Goal: Task Accomplishment & Management: Complete application form

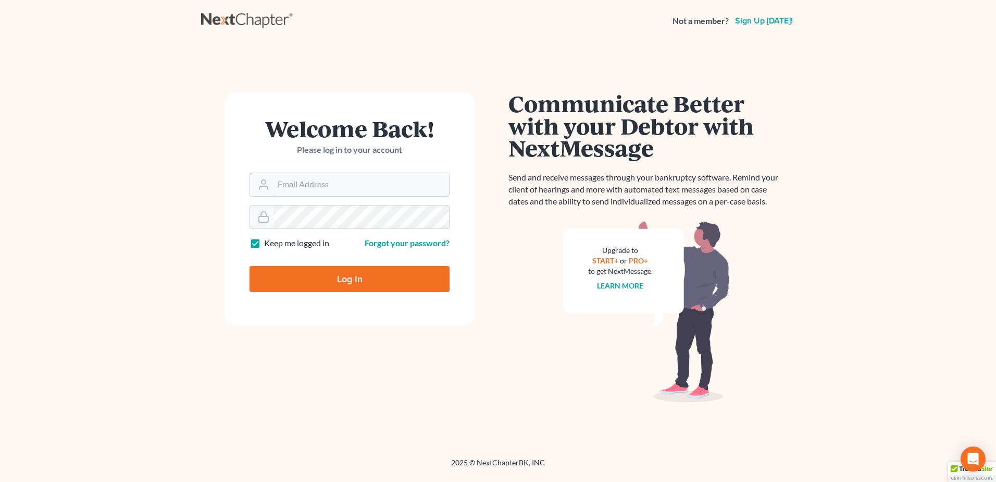
type input "[EMAIL_ADDRESS][DOMAIN_NAME]"
click at [281, 271] on input "Log In" at bounding box center [350, 279] width 200 height 26
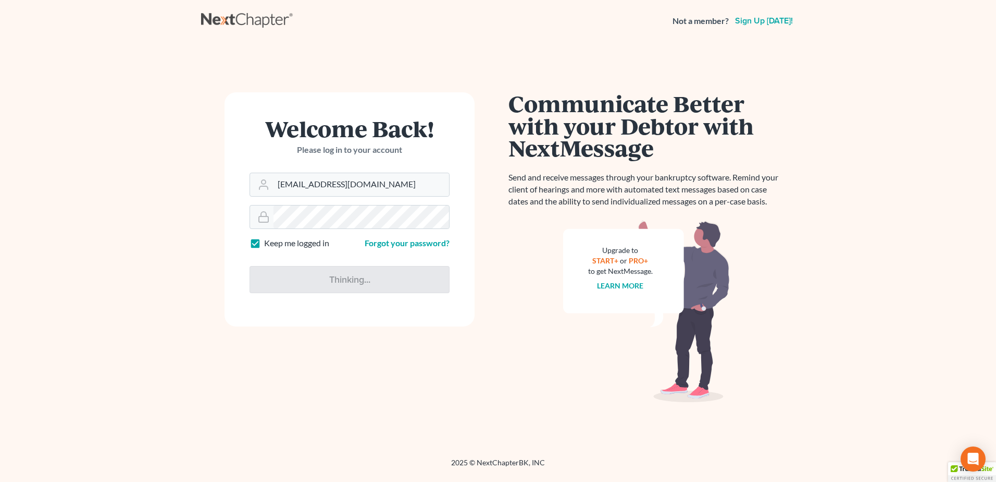
type input "Thinking..."
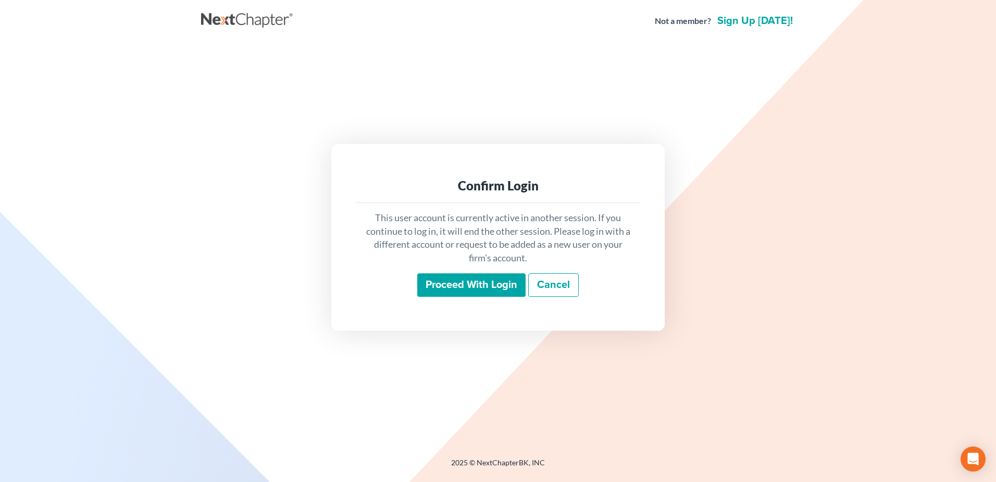
click at [485, 278] on input "Proceed with login" at bounding box center [471, 285] width 108 height 24
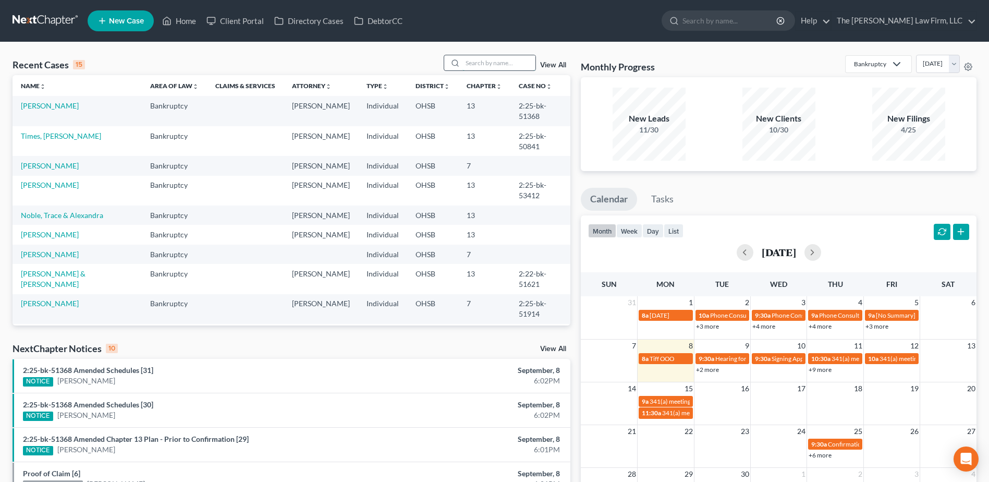
click at [485, 63] on input "search" at bounding box center [498, 62] width 73 height 15
click at [556, 350] on link "View All" at bounding box center [553, 348] width 26 height 7
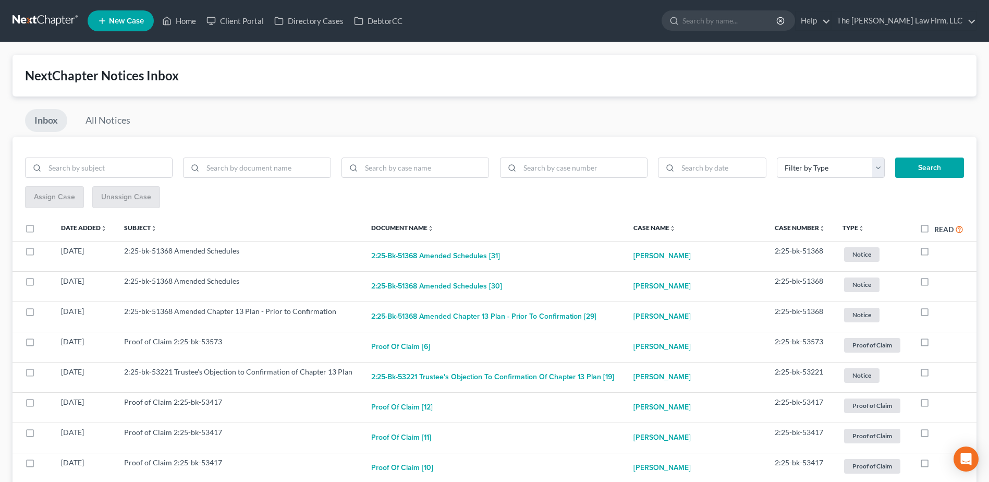
click at [934, 229] on label "Read" at bounding box center [948, 229] width 29 height 12
click at [938, 229] on input "Read" at bounding box center [941, 226] width 7 height 7
checkbox input "true"
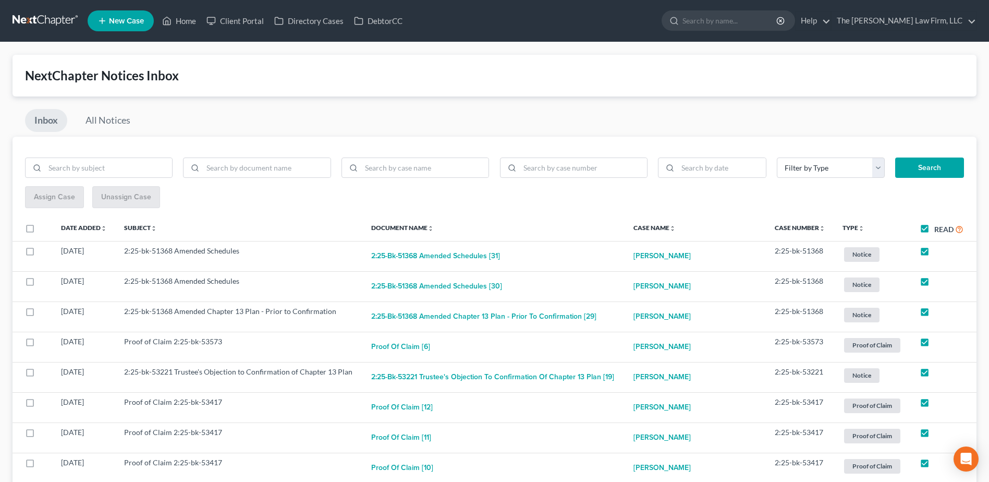
checkbox input "true"
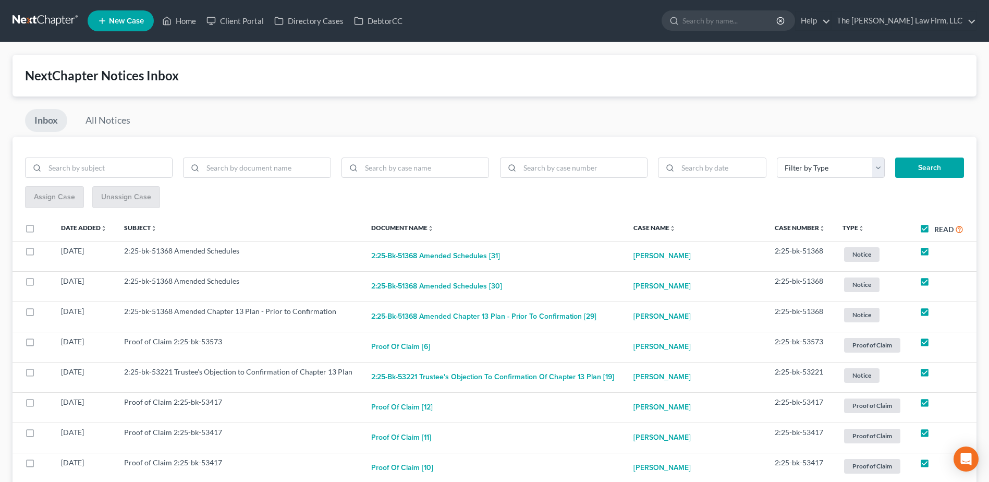
checkbox input "true"
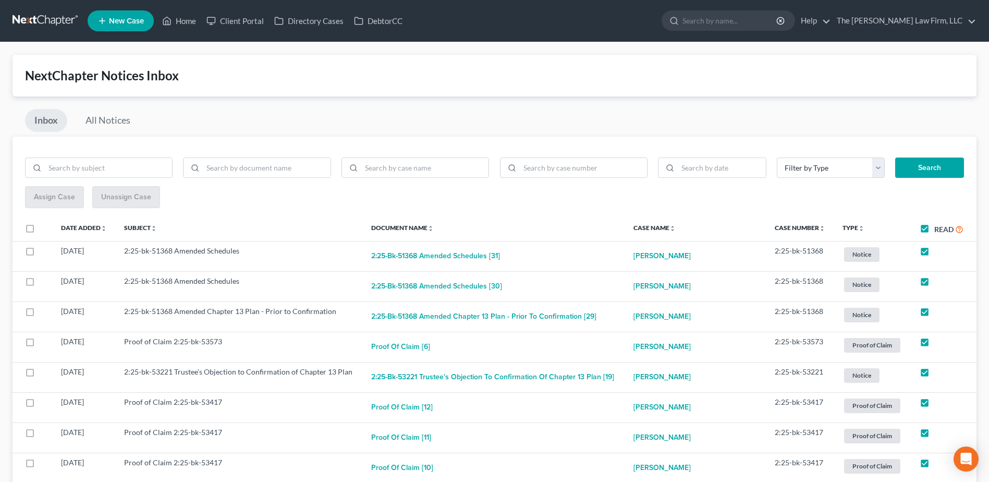
checkbox input "true"
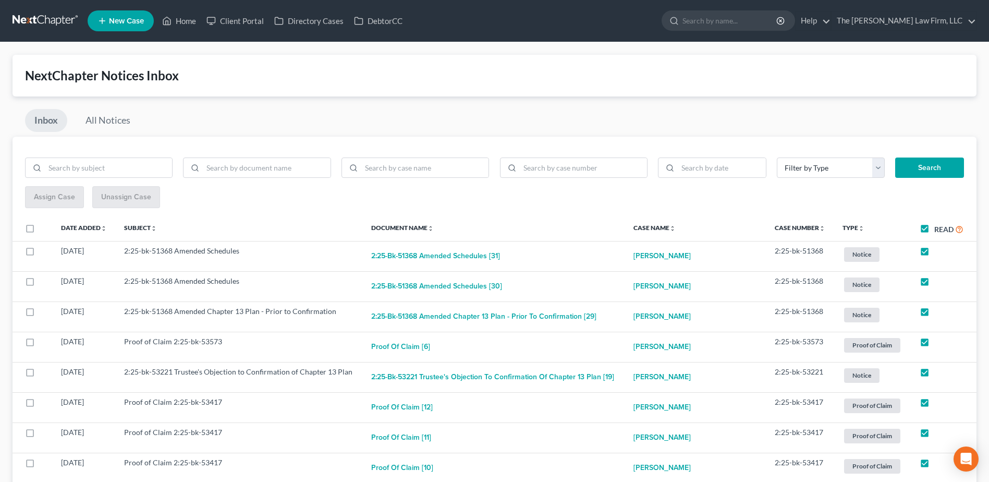
checkbox input "true"
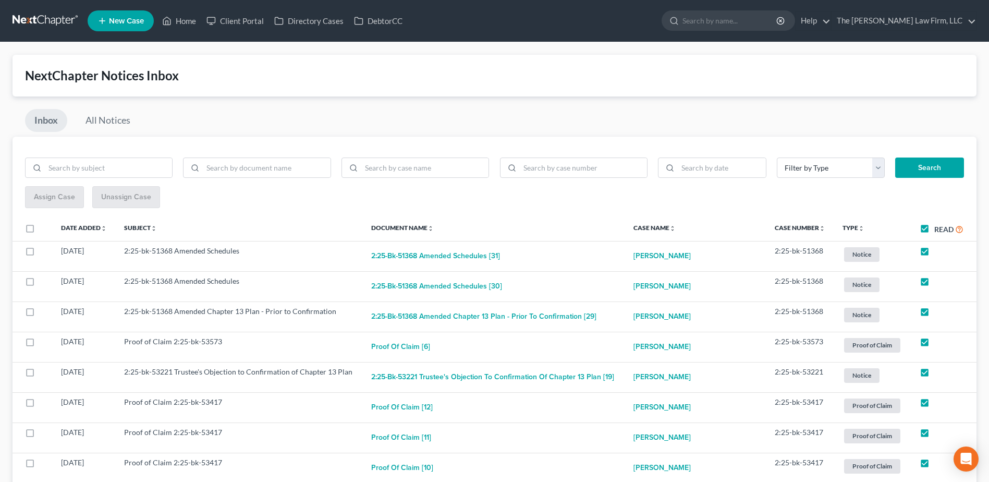
checkbox input "true"
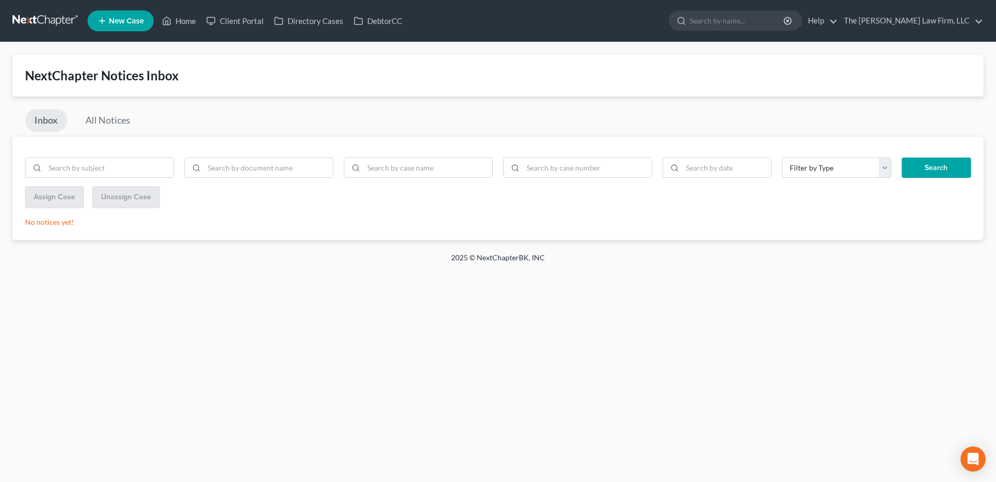
click at [56, 18] on link at bounding box center [46, 20] width 67 height 19
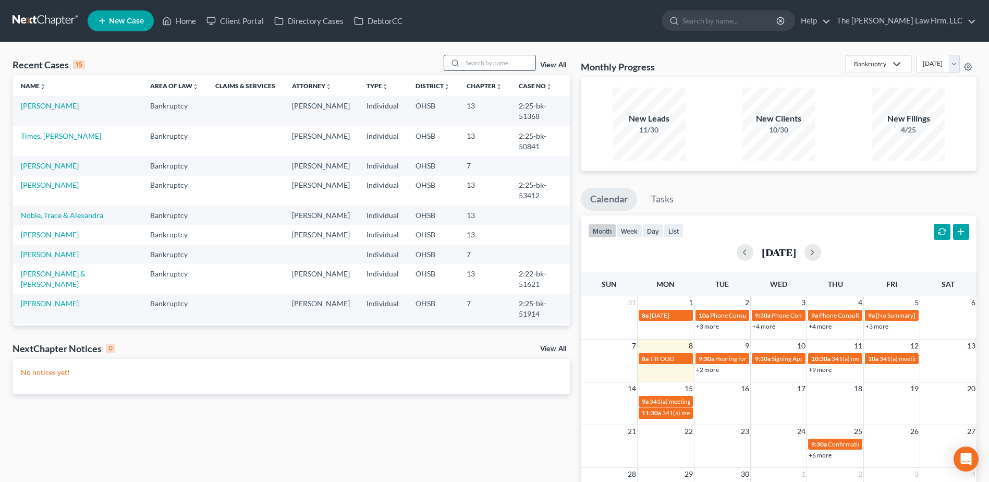
click at [500, 58] on input "search" at bounding box center [498, 62] width 73 height 15
click at [482, 60] on input "search" at bounding box center [498, 62] width 73 height 15
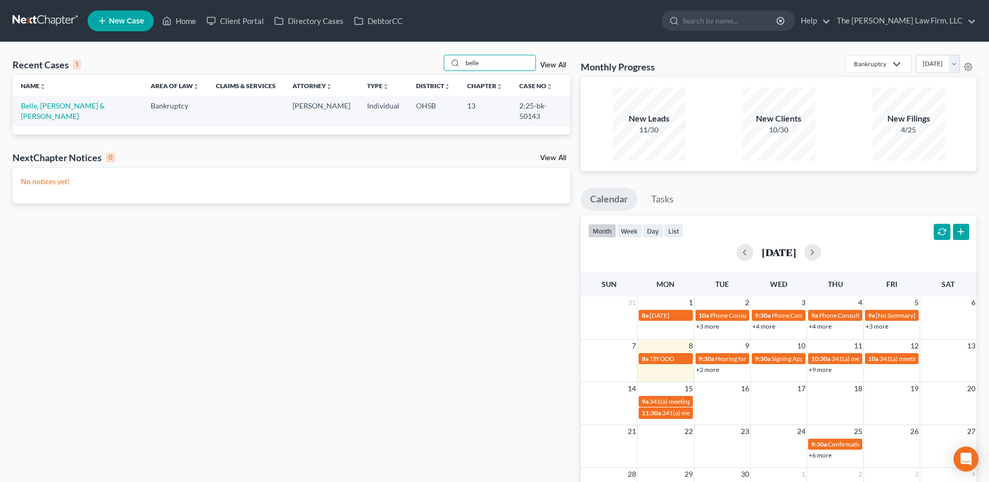
type input "belle"
click at [50, 104] on link "Belle, [PERSON_NAME] & [PERSON_NAME]" at bounding box center [63, 110] width 84 height 19
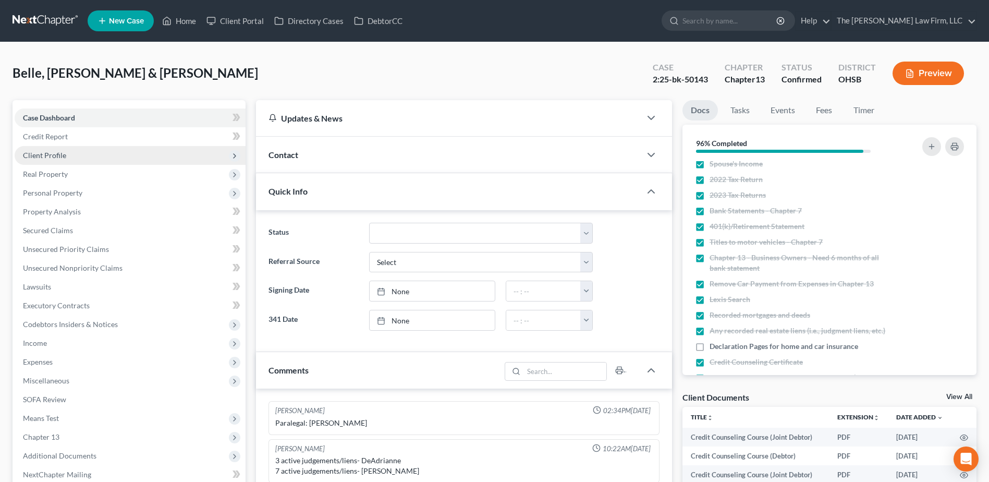
click at [63, 157] on span "Client Profile" at bounding box center [44, 155] width 43 height 9
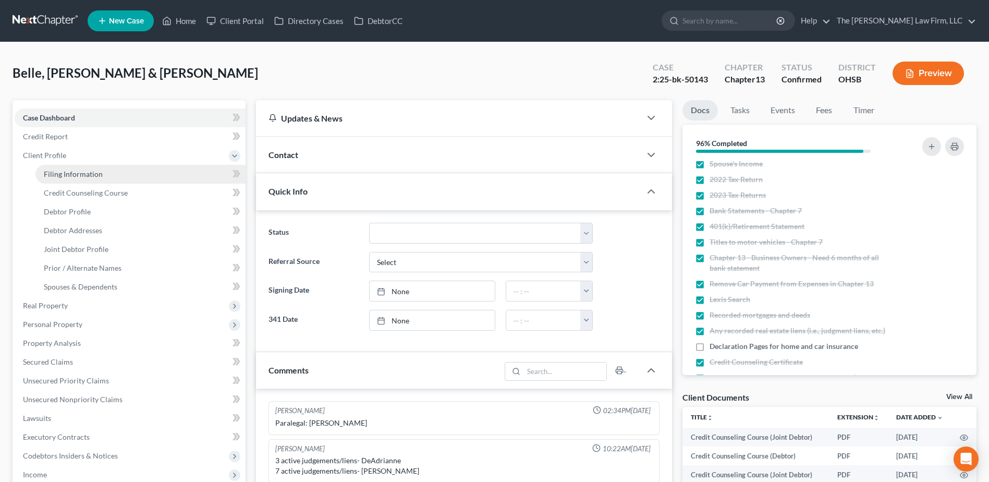
click at [65, 170] on span "Filing Information" at bounding box center [73, 173] width 59 height 9
select select "1"
select select "3"
select select "36"
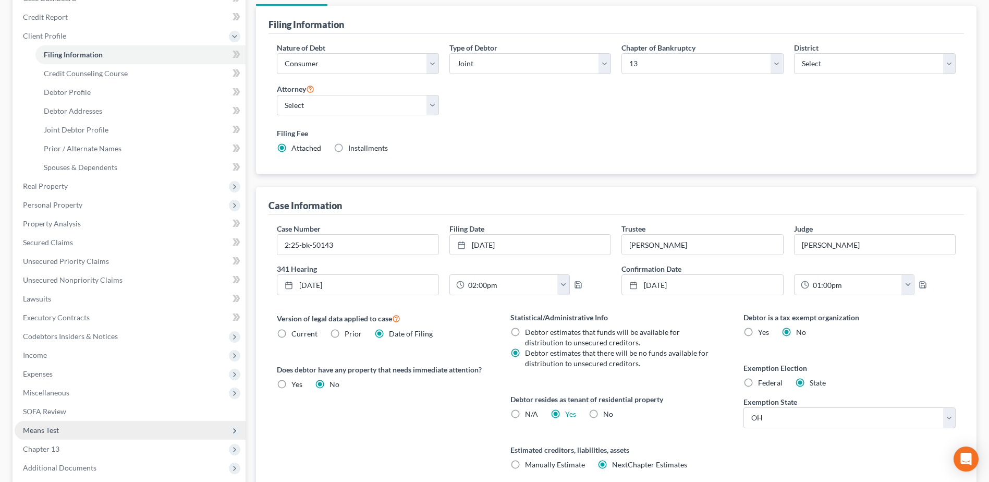
scroll to position [208, 0]
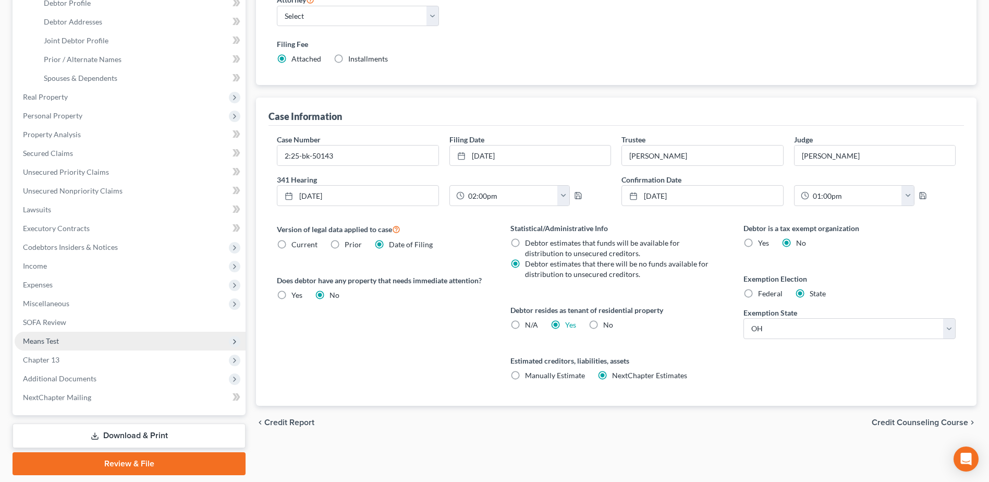
click at [45, 339] on span "Means Test" at bounding box center [41, 340] width 36 height 9
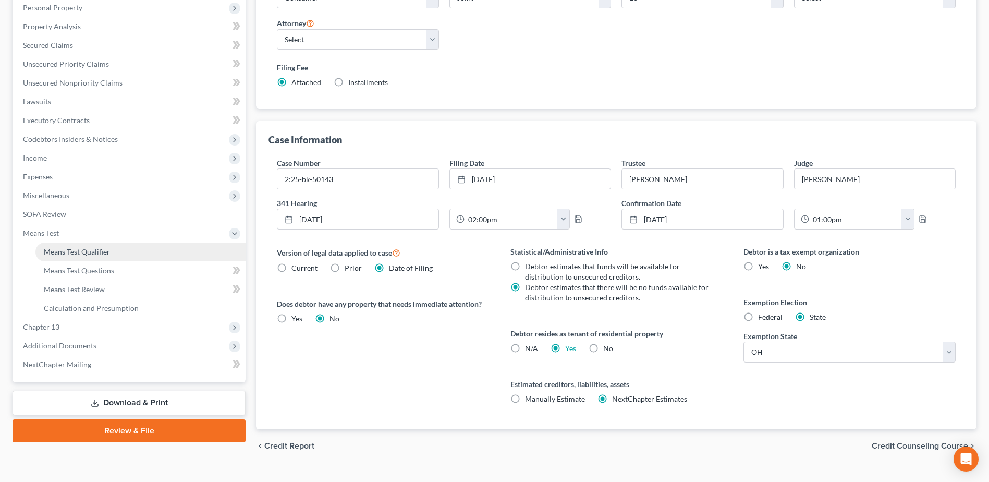
click at [91, 249] on span "Means Test Qualifier" at bounding box center [77, 251] width 66 height 9
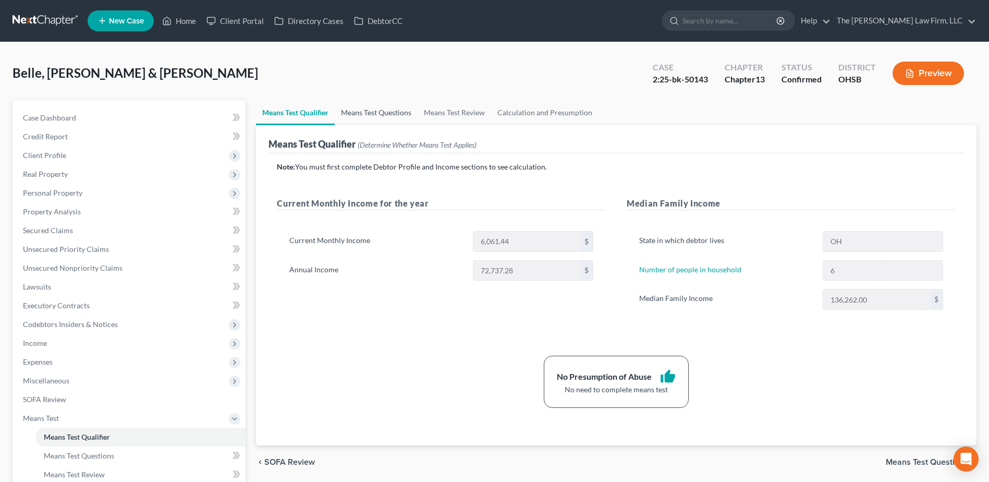
click at [378, 108] on link "Means Test Questions" at bounding box center [376, 112] width 83 height 25
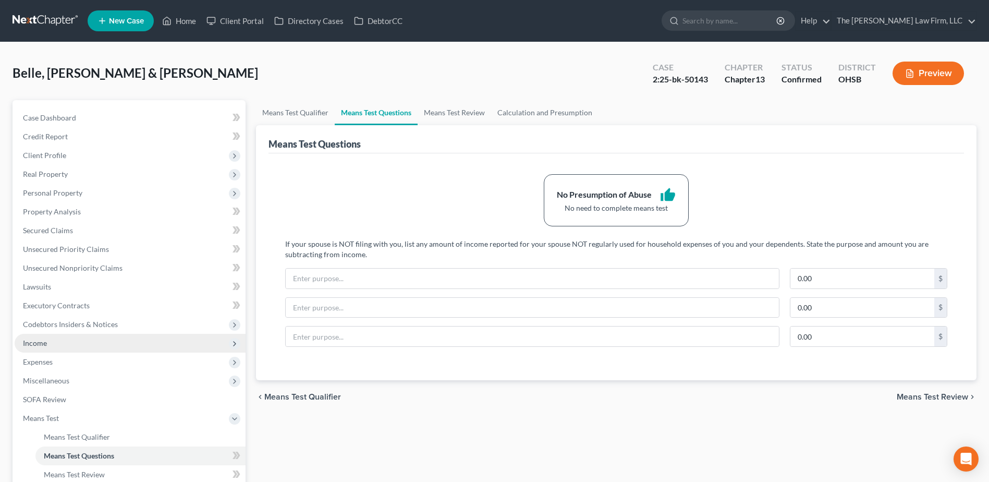
click at [39, 349] on span "Income" at bounding box center [130, 343] width 231 height 19
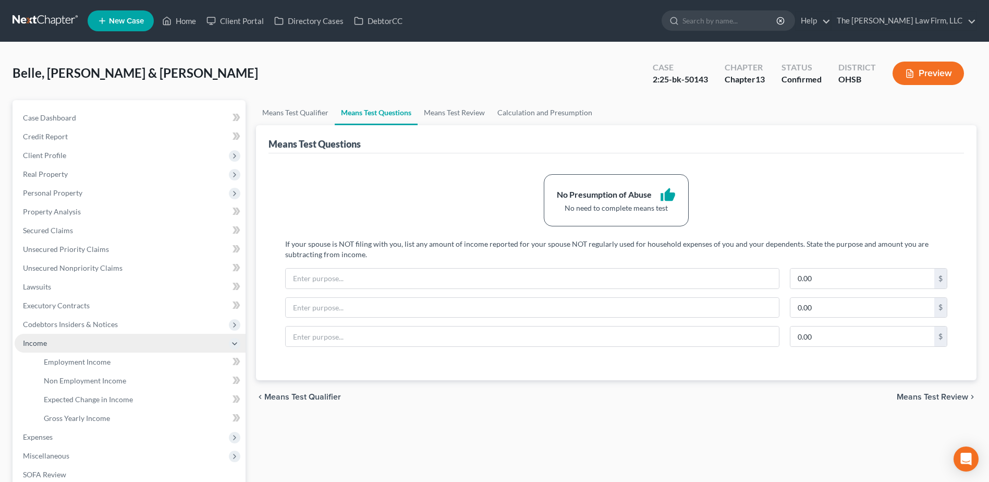
click at [58, 349] on span "Income" at bounding box center [130, 343] width 231 height 19
click at [53, 340] on span "Income" at bounding box center [130, 343] width 231 height 19
click at [60, 352] on link "Employment Income" at bounding box center [140, 361] width 210 height 19
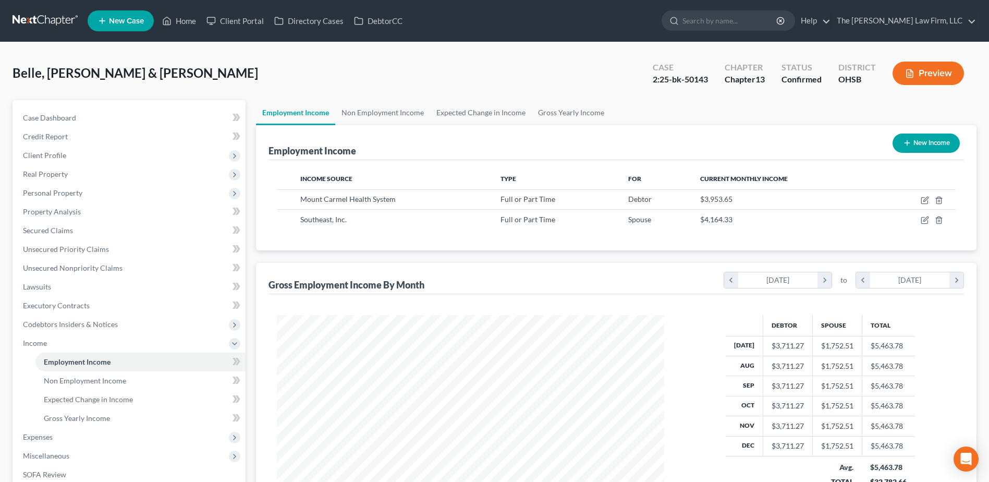
scroll to position [193, 408]
click at [778, 26] on input "search" at bounding box center [729, 20] width 95 height 19
click at [58, 18] on link at bounding box center [46, 20] width 67 height 19
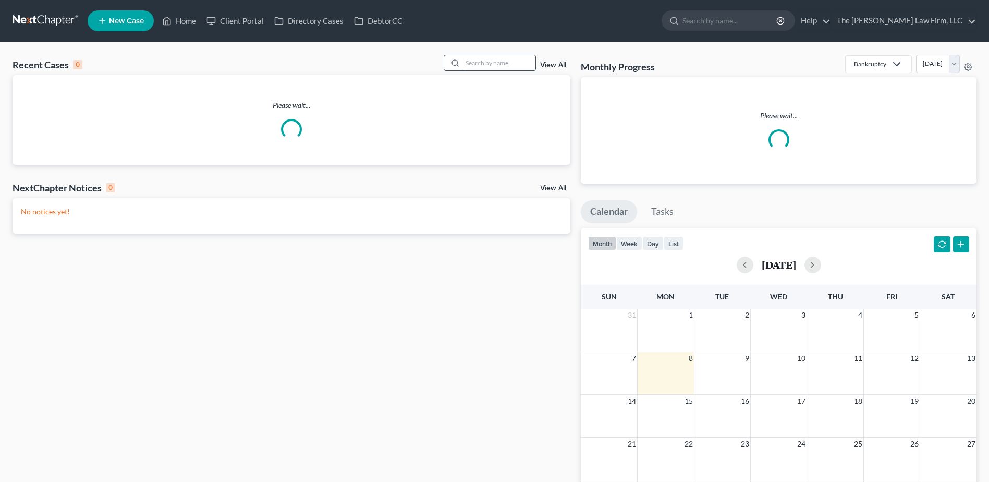
click at [475, 67] on input "search" at bounding box center [498, 62] width 73 height 15
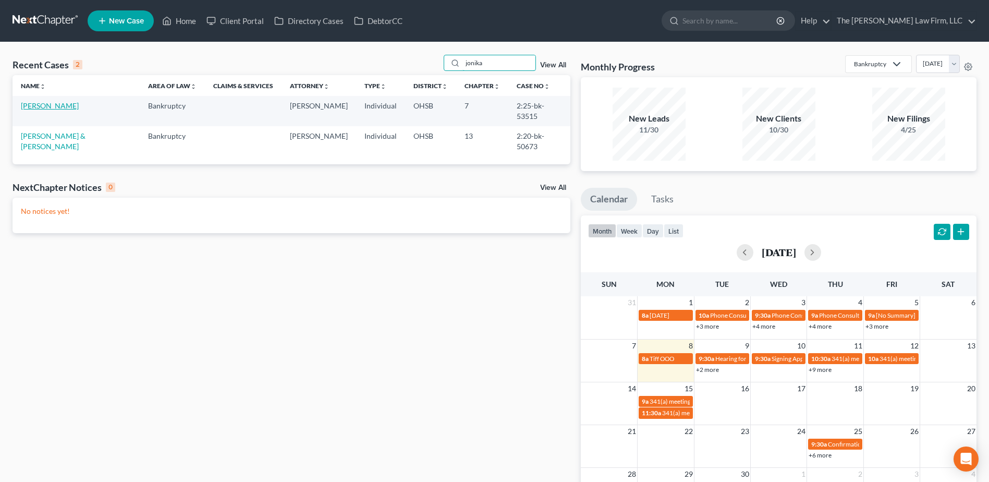
type input "jonika"
click at [42, 108] on link "[PERSON_NAME]" at bounding box center [50, 105] width 58 height 9
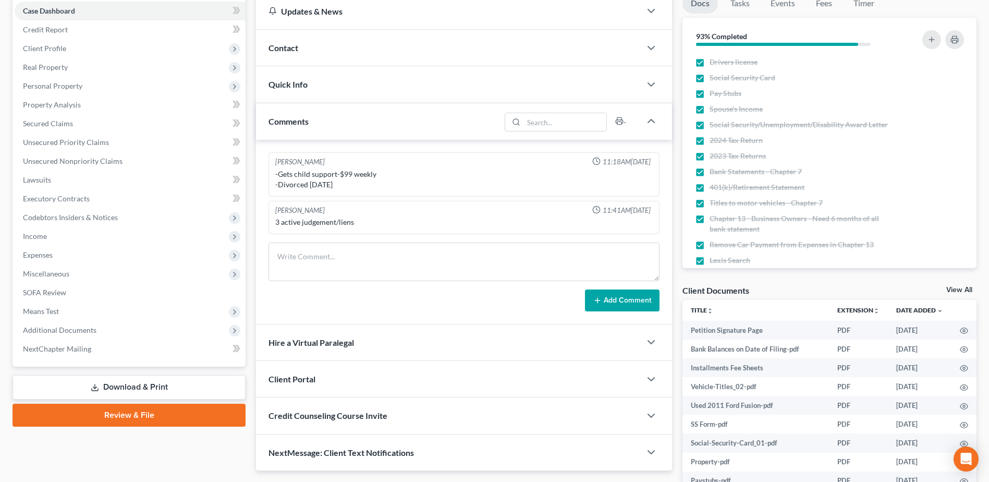
scroll to position [190, 0]
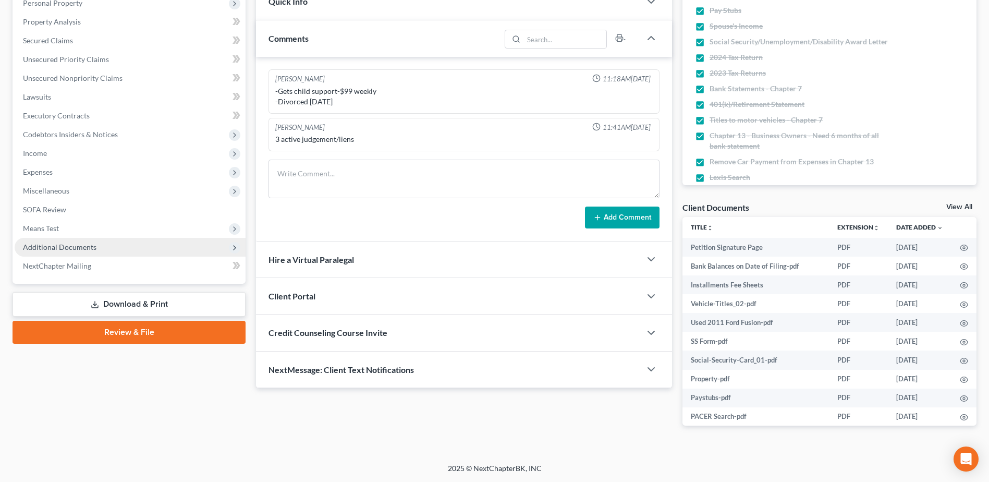
click at [47, 238] on span "Additional Documents" at bounding box center [130, 247] width 231 height 19
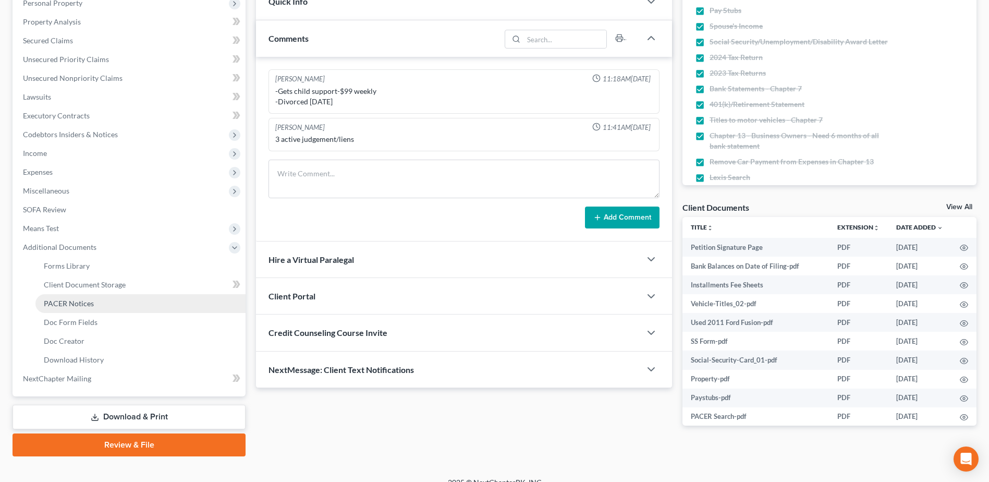
click at [67, 304] on span "PACER Notices" at bounding box center [69, 303] width 50 height 9
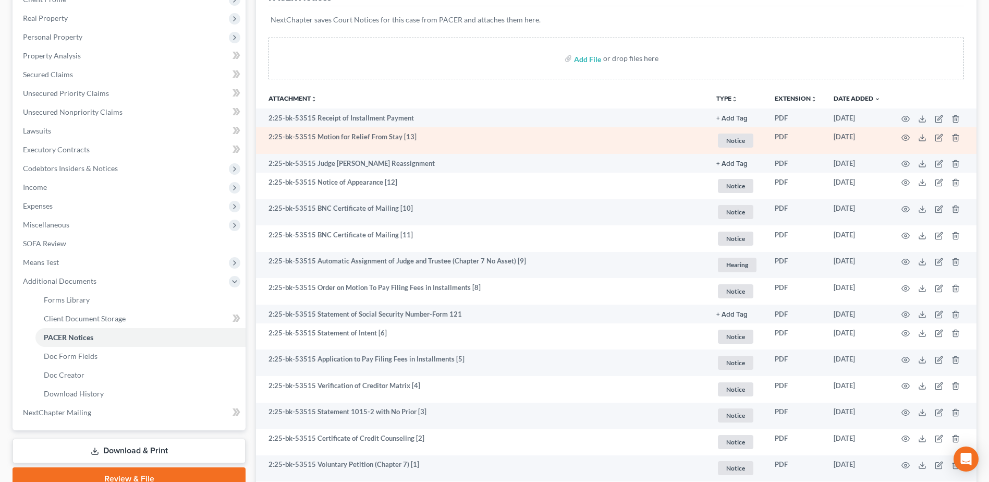
scroll to position [28, 0]
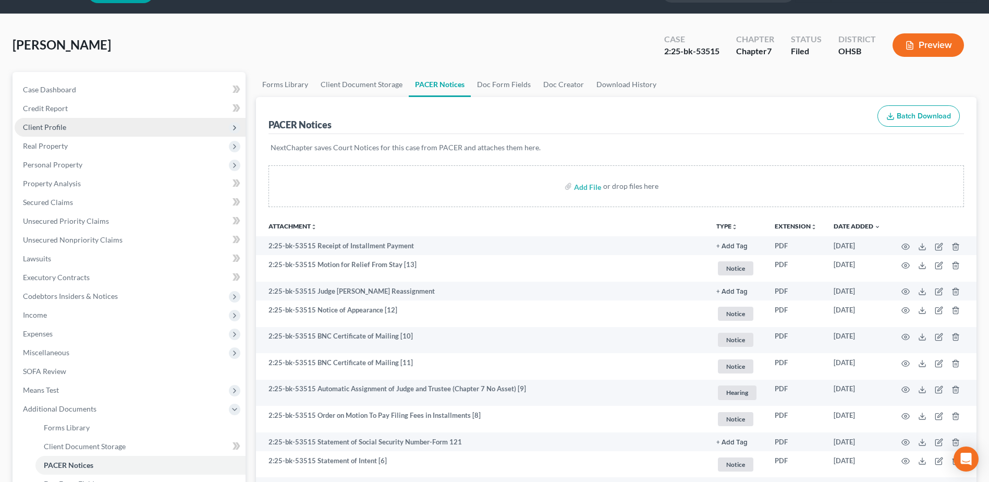
click at [52, 126] on span "Client Profile" at bounding box center [44, 126] width 43 height 9
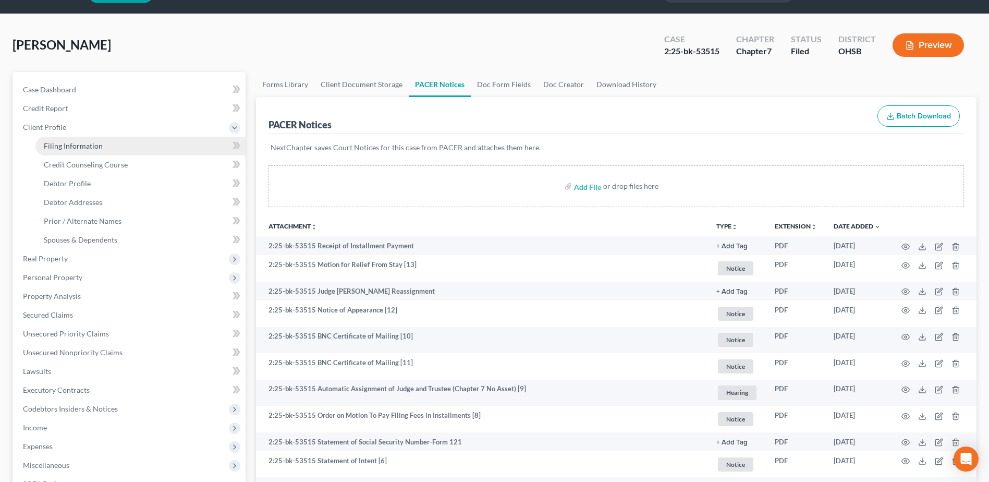
click at [86, 140] on link "Filing Information" at bounding box center [140, 146] width 210 height 19
select select "1"
select select "0"
select select "36"
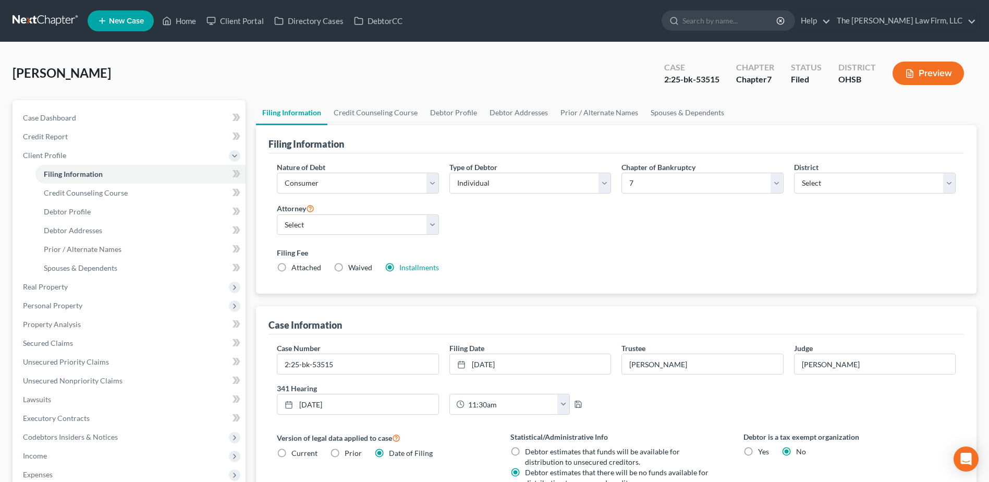
click at [46, 16] on link at bounding box center [46, 20] width 67 height 19
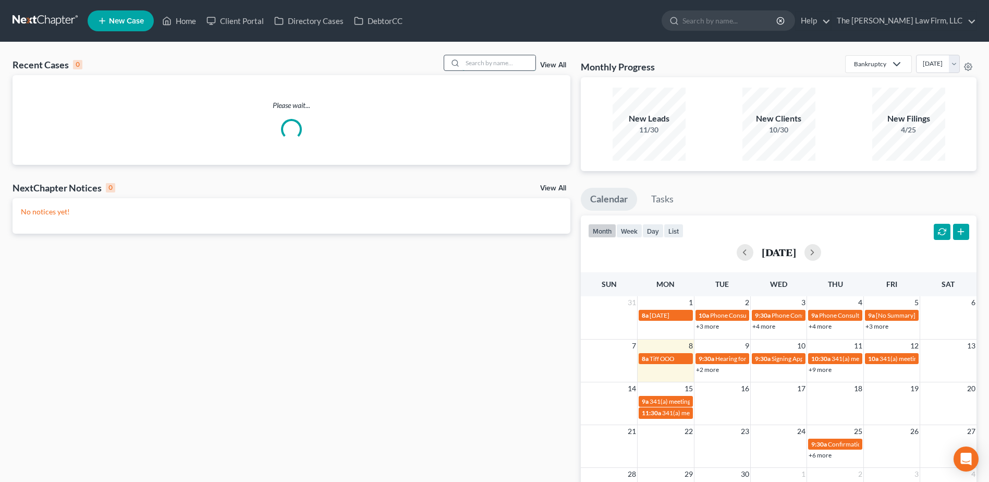
click at [472, 59] on input "search" at bounding box center [498, 62] width 73 height 15
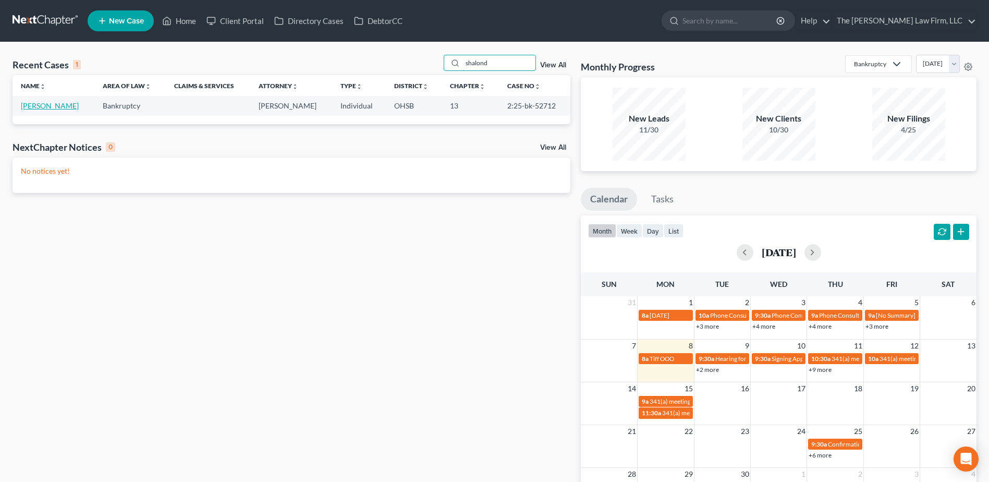
type input "shalond"
click at [56, 107] on link "[PERSON_NAME]" at bounding box center [50, 105] width 58 height 9
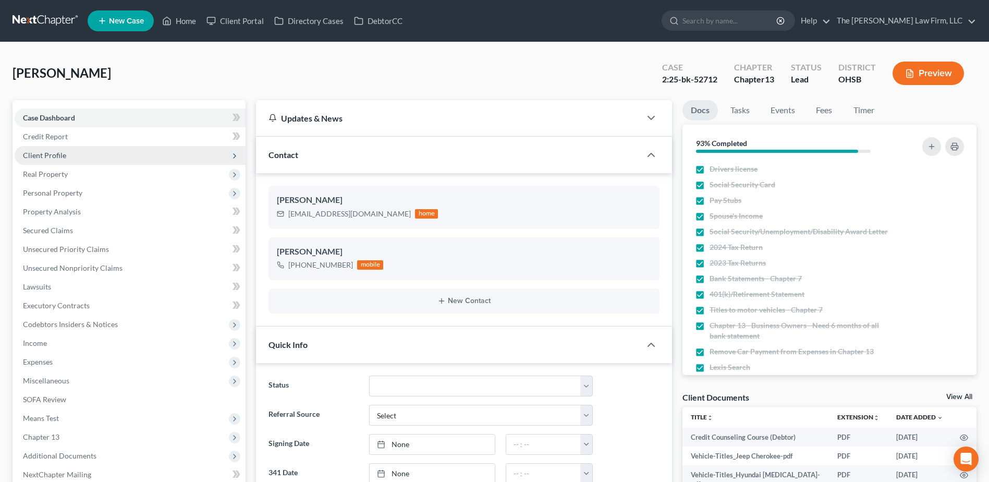
click at [44, 151] on span "Client Profile" at bounding box center [44, 155] width 43 height 9
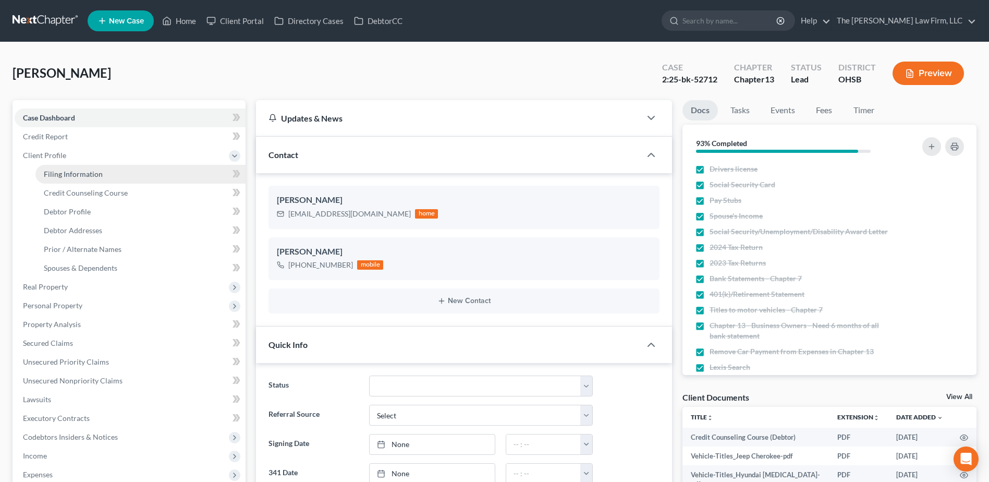
click at [65, 170] on span "Filing Information" at bounding box center [73, 173] width 59 height 9
select select "1"
select select "0"
select select "3"
select select "36"
